Goal: Check status: Check status

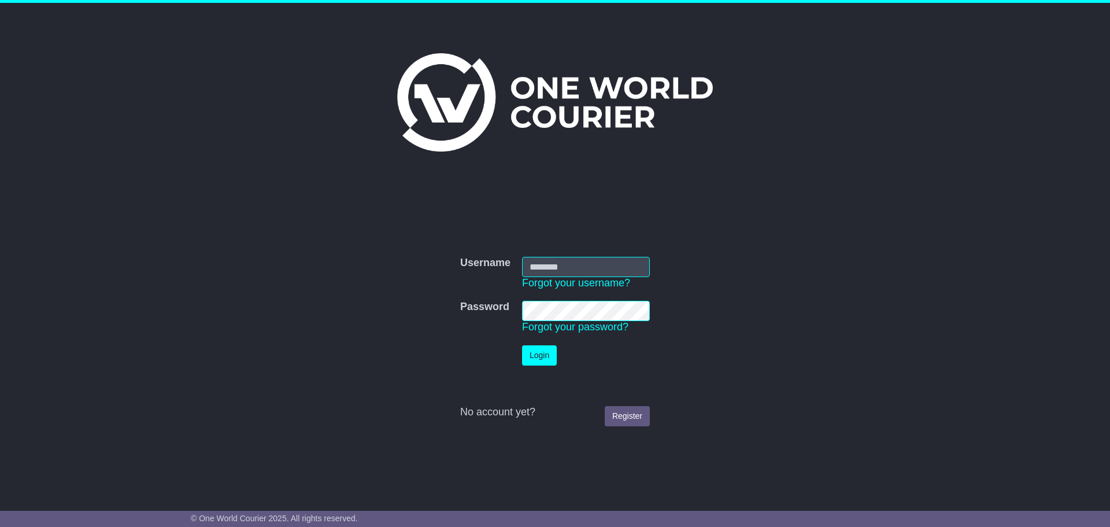
type input "**********"
click at [541, 357] on button "Login" at bounding box center [539, 355] width 35 height 20
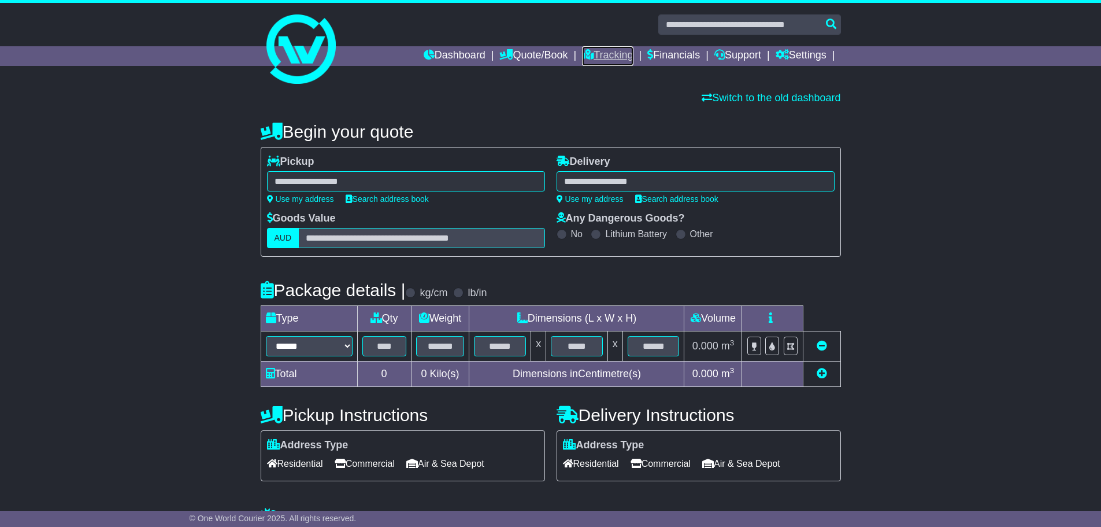
click at [596, 53] on link "Tracking" at bounding box center [607, 56] width 51 height 20
